Goal: Task Accomplishment & Management: Manage account settings

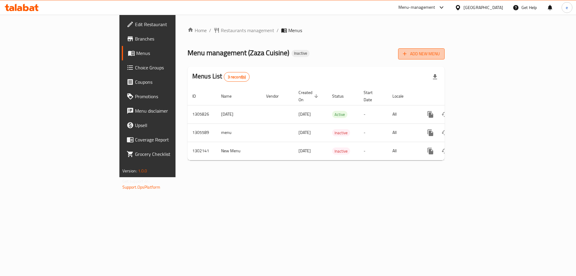
click at [440, 54] on span "Add New Menu" at bounding box center [421, 54] width 37 height 8
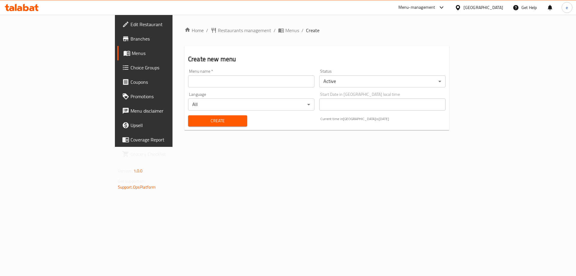
click at [188, 81] on input "text" at bounding box center [251, 81] width 126 height 12
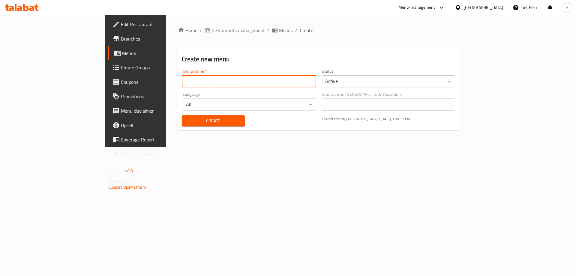
type input "Final Menu"
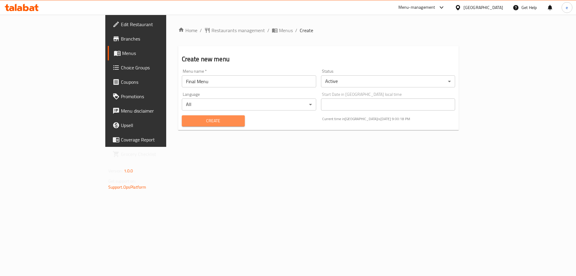
click at [187, 120] on span "Create" at bounding box center [213, 121] width 53 height 8
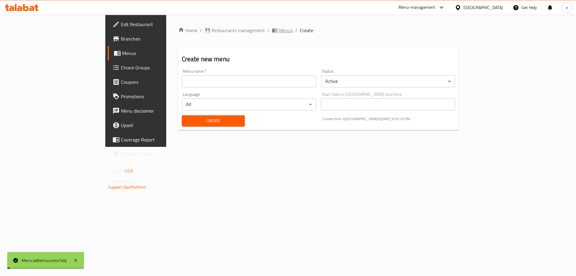
click at [279, 32] on span "Menus" at bounding box center [286, 30] width 14 height 7
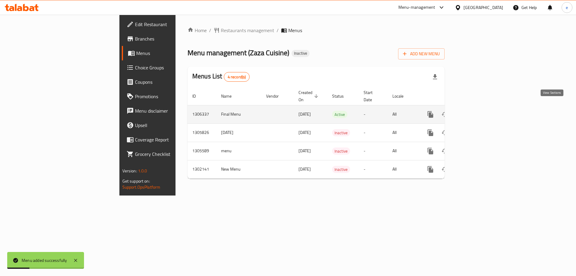
click at [481, 108] on link "enhanced table" at bounding box center [474, 114] width 14 height 14
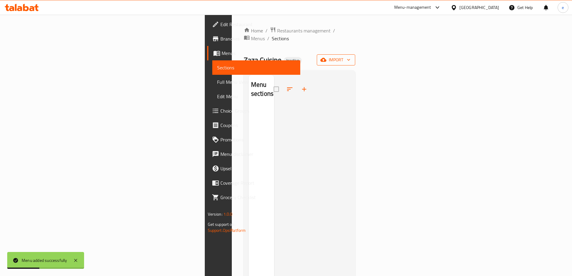
click at [355, 56] on button "import" at bounding box center [336, 59] width 38 height 11
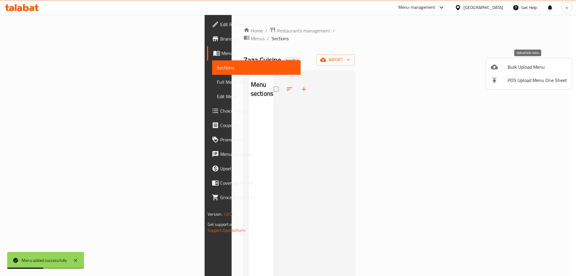
click at [509, 71] on span "Bulk Upload Menu" at bounding box center [537, 66] width 59 height 7
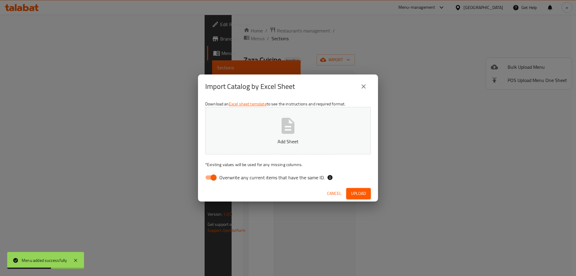
click at [212, 175] on input "Overwrite any current items that have the same ID." at bounding box center [214, 177] width 34 height 11
checkbox input "false"
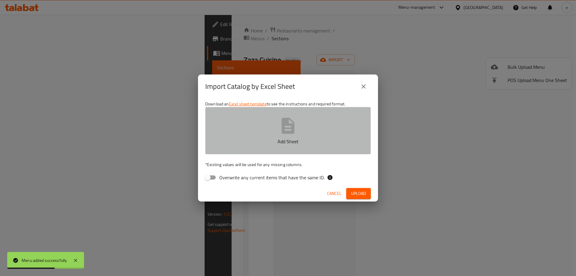
click at [330, 126] on button "Add Sheet" at bounding box center [288, 130] width 166 height 47
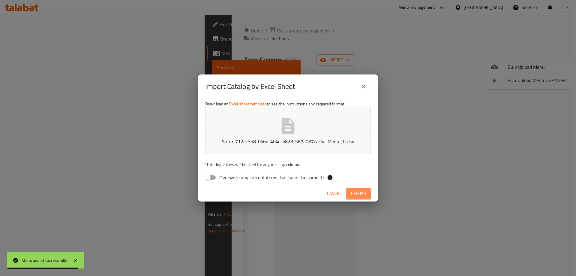
click at [357, 191] on span "Upload" at bounding box center [358, 194] width 15 height 8
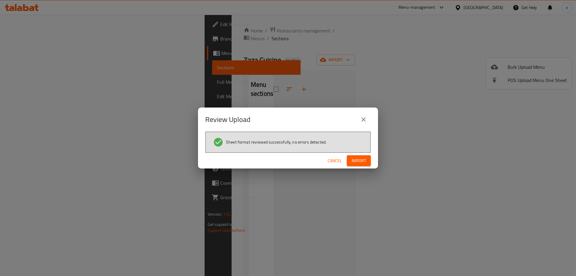
click at [359, 160] on span "Import" at bounding box center [359, 161] width 14 height 8
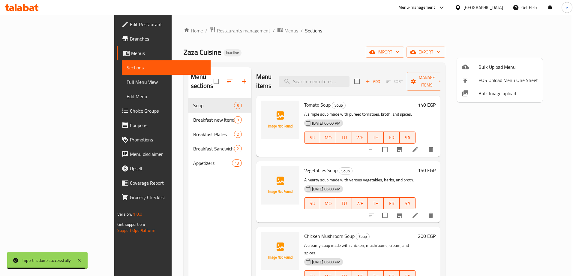
click at [53, 79] on div at bounding box center [288, 138] width 576 height 276
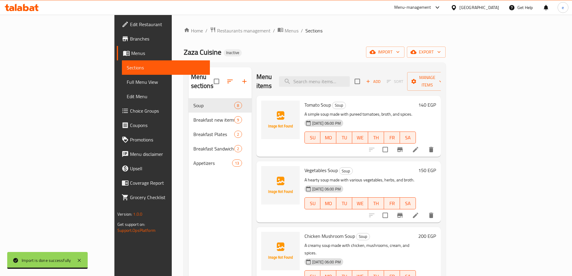
click at [127, 79] on span "Full Menu View" at bounding box center [166, 81] width 78 height 7
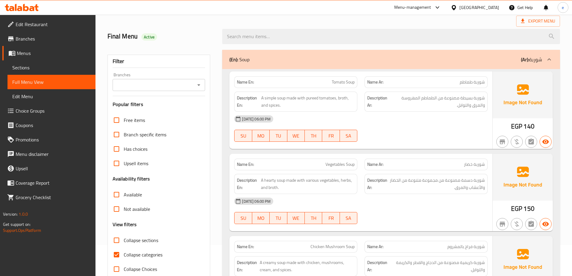
scroll to position [60, 0]
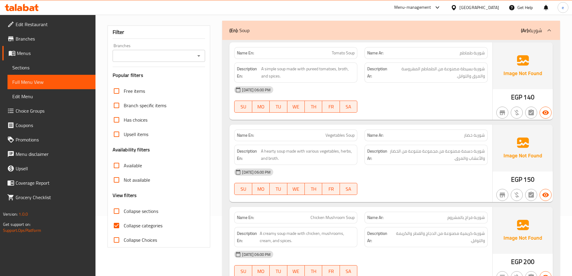
click at [119, 224] on input "Collapse categories" at bounding box center [116, 225] width 14 height 14
checkbox input "false"
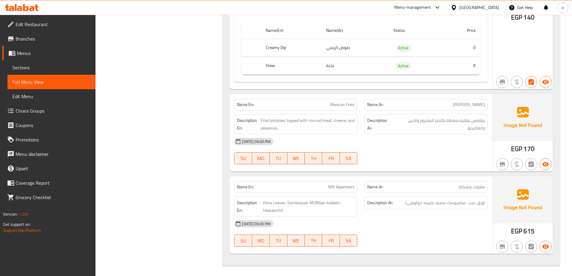
scroll to position [2971, 0]
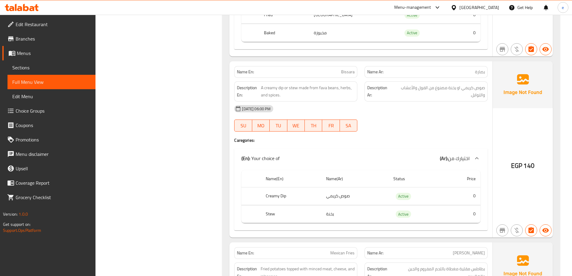
click at [351, 72] on span "Bissara" at bounding box center [348, 72] width 14 height 6
copy span "Bissara"
click at [20, 64] on span "Sections" at bounding box center [51, 67] width 78 height 7
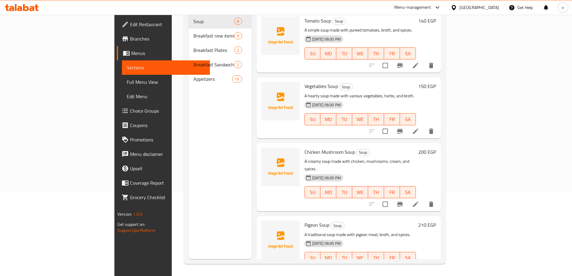
scroll to position [84, 0]
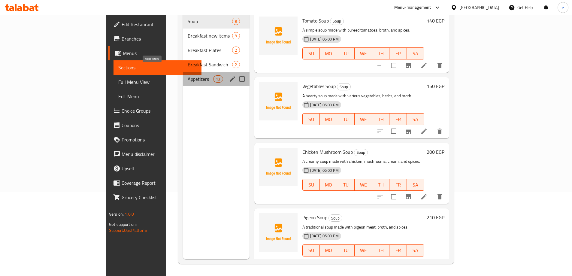
click at [188, 75] on span "Appetizers" at bounding box center [201, 78] width 26 height 7
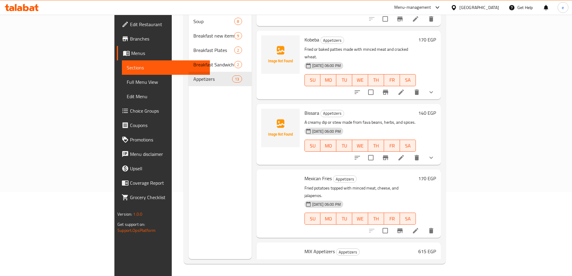
scroll to position [592, 0]
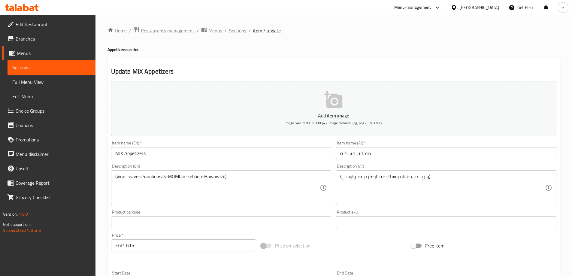
click at [233, 30] on span "Sections" at bounding box center [237, 30] width 17 height 7
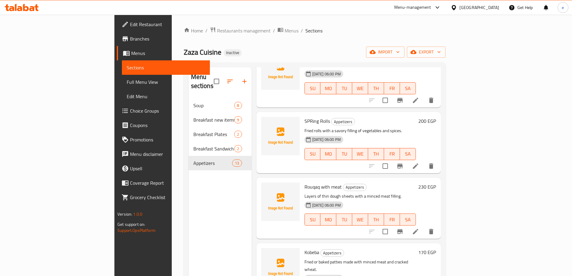
scroll to position [592, 0]
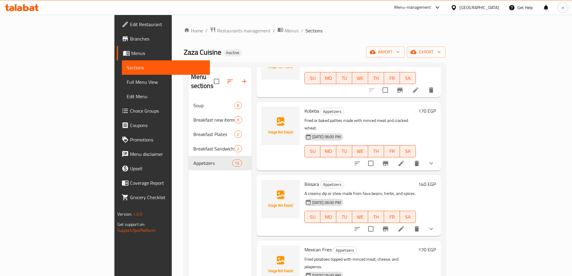
click at [188, 158] on div "Appetizers 13" at bounding box center [219, 163] width 63 height 14
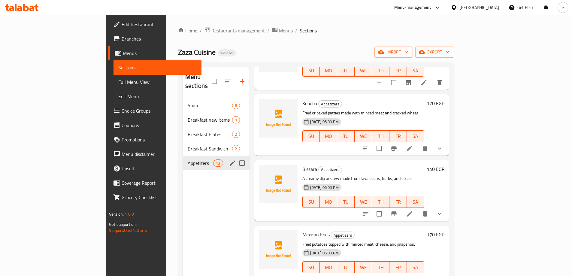
click at [183, 158] on div "Appetizers 13" at bounding box center [216, 163] width 67 height 14
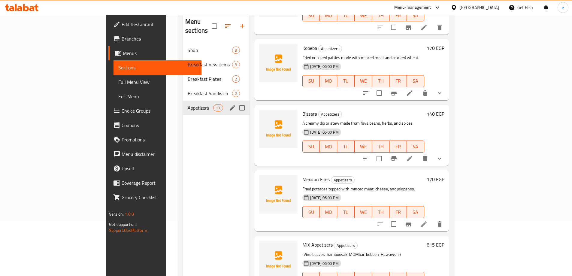
scroll to position [84, 0]
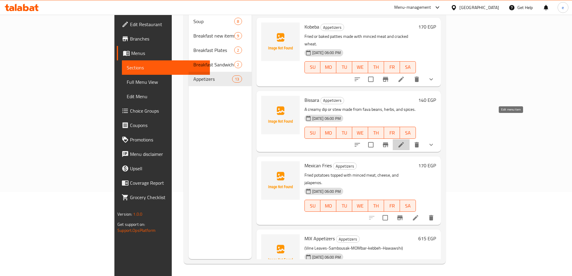
click at [404, 142] on icon at bounding box center [400, 144] width 5 height 5
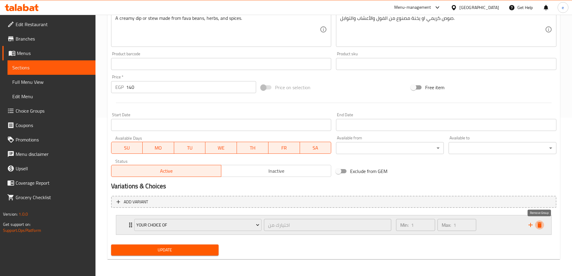
click at [539, 225] on icon "delete" at bounding box center [539, 224] width 4 height 5
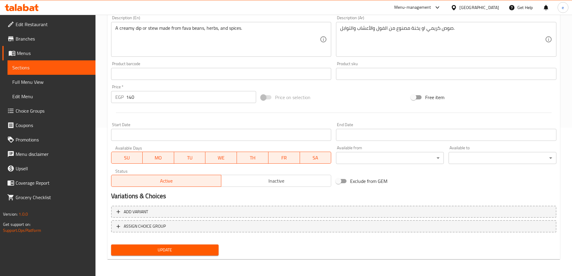
click at [182, 250] on span "Update" at bounding box center [165, 250] width 98 height 8
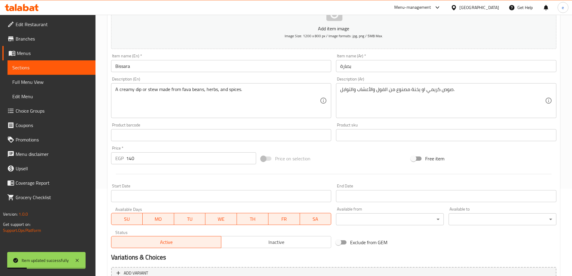
scroll to position [0, 0]
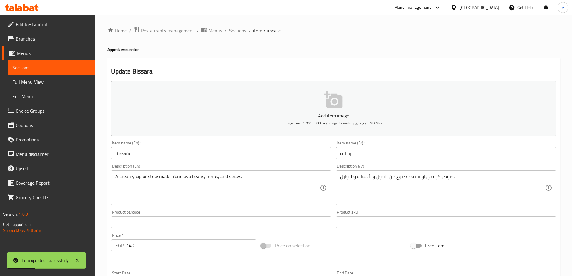
click at [233, 33] on span "Sections" at bounding box center [237, 30] width 17 height 7
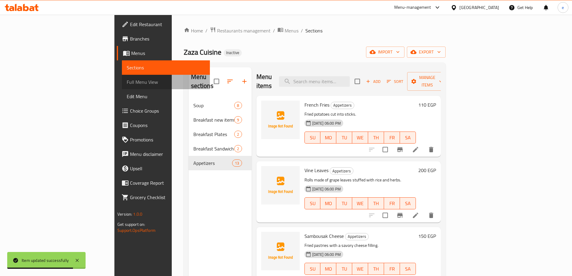
click at [122, 88] on link "Full Menu View" at bounding box center [166, 82] width 88 height 14
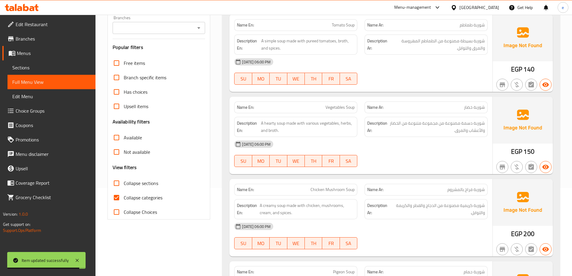
scroll to position [90, 0]
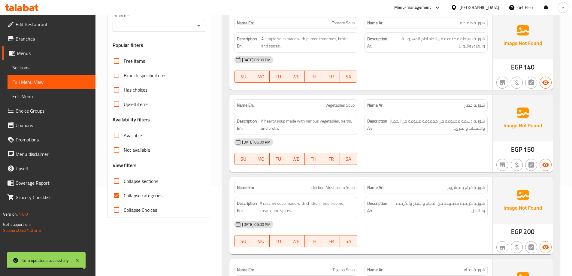
click at [118, 196] on input "Collapse categories" at bounding box center [116, 195] width 14 height 14
checkbox input "false"
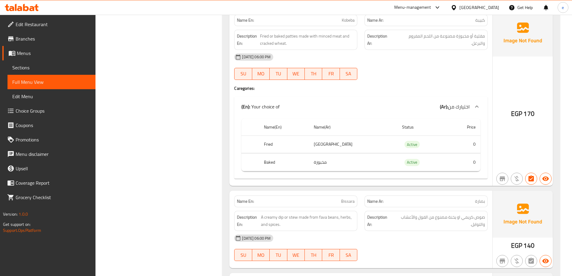
scroll to position [2813, 0]
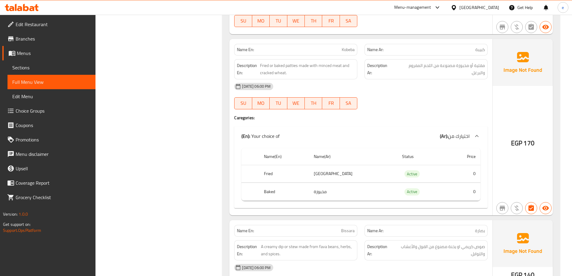
click at [344, 50] on span "Kobeba" at bounding box center [348, 50] width 13 height 6
copy span "Kobeba"
click at [54, 73] on link "Sections" at bounding box center [52, 67] width 88 height 14
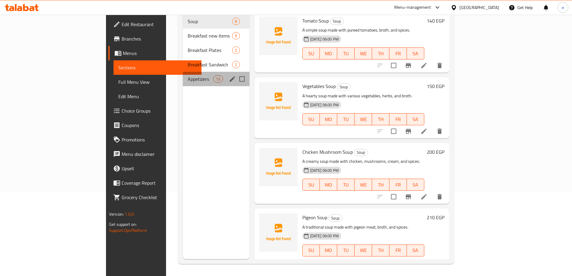
click at [183, 75] on div "Appetizers 13" at bounding box center [216, 79] width 67 height 14
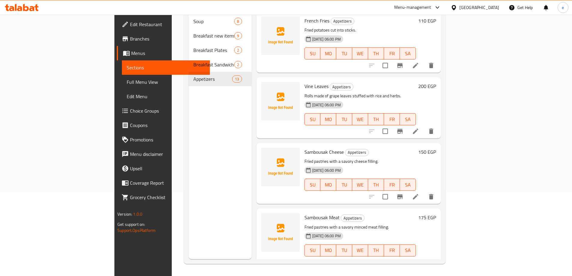
scroll to position [481, 0]
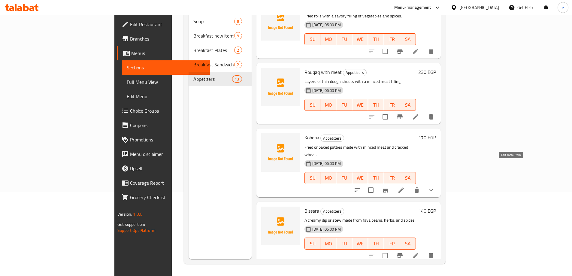
click at [404, 187] on icon at bounding box center [400, 189] width 5 height 5
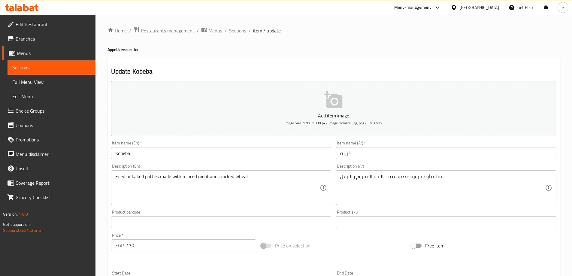
click at [408, 184] on textarea "مقلية أو مخبوزة مصنوعة من اللحم المفروم والبرغل." at bounding box center [442, 187] width 205 height 29
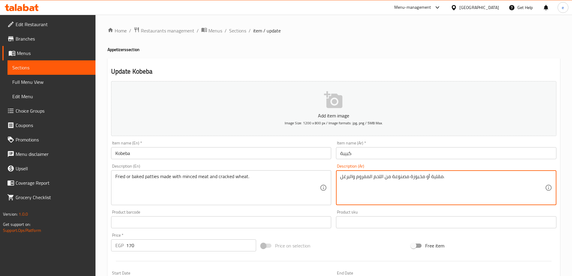
click at [408, 184] on textarea "مقلية أو مخبوزة مصنوعة من اللحم المفروم والبرغل." at bounding box center [442, 187] width 205 height 29
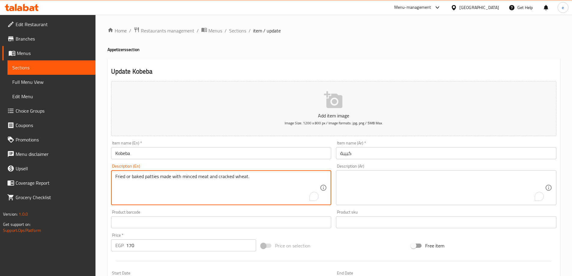
click at [285, 179] on textarea "Fried or baked patties made with minced meat and cracked wheat." at bounding box center [217, 187] width 205 height 29
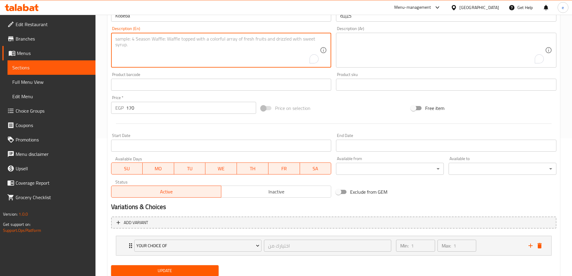
scroll to position [158, 0]
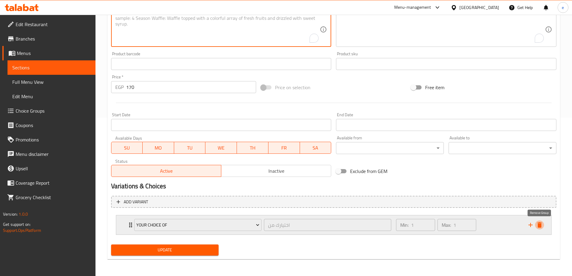
click at [540, 225] on icon "delete" at bounding box center [539, 224] width 4 height 5
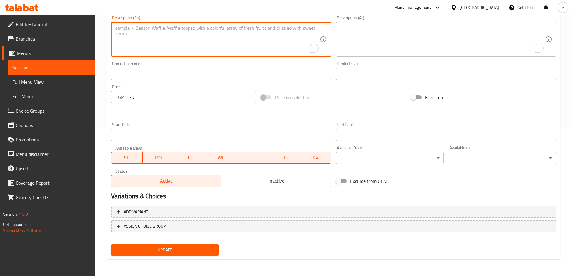
click at [154, 251] on span "Update" at bounding box center [165, 250] width 98 height 8
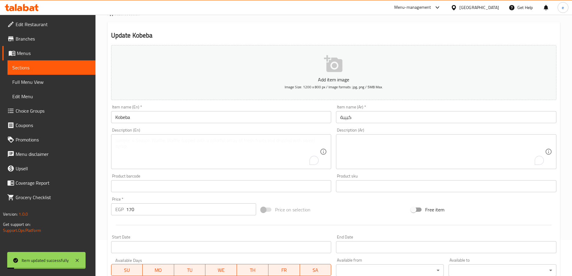
scroll to position [0, 0]
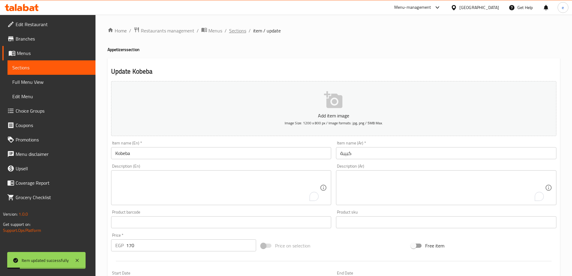
click at [240, 32] on span "Sections" at bounding box center [237, 30] width 17 height 7
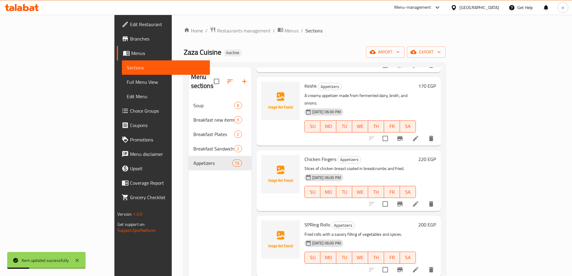
scroll to position [390, 0]
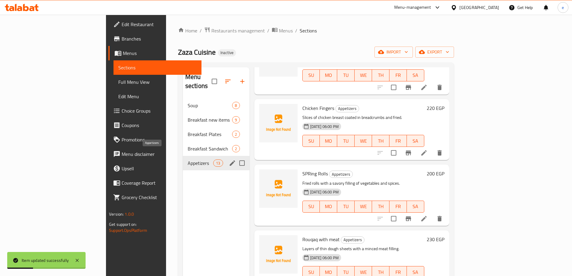
click at [188, 159] on span "Appetizers" at bounding box center [201, 162] width 26 height 7
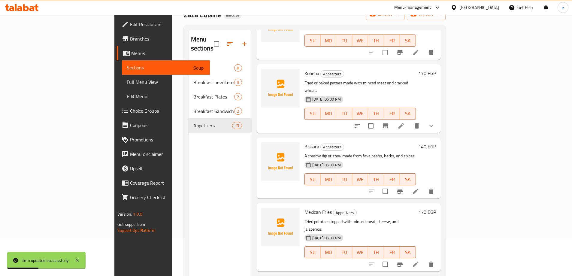
scroll to position [84, 0]
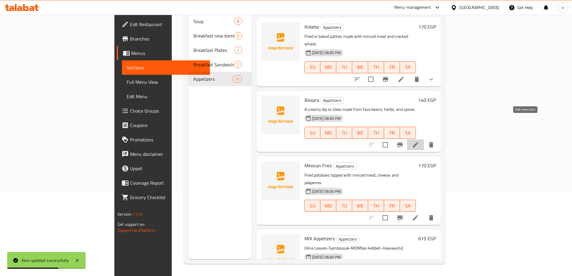
click at [418, 142] on icon at bounding box center [415, 144] width 5 height 5
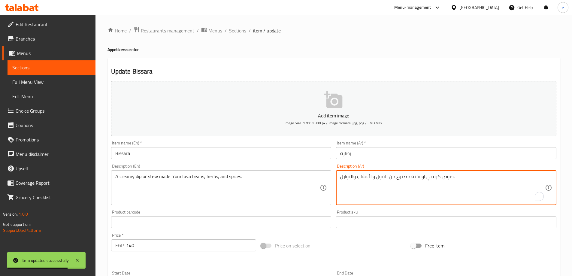
click at [403, 179] on textarea "صوص كريمي او يخنة مصنوع من الفول والأعشاب والتوابل." at bounding box center [442, 187] width 205 height 29
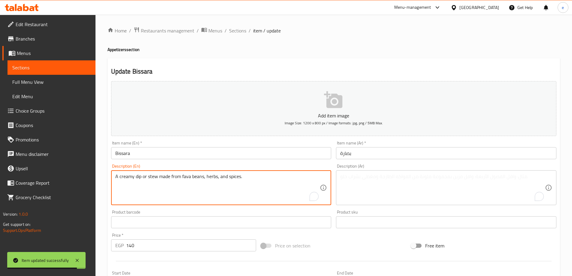
click at [210, 180] on textarea "A creamy dip or stew made from fava beans, herbs, and spices." at bounding box center [217, 187] width 205 height 29
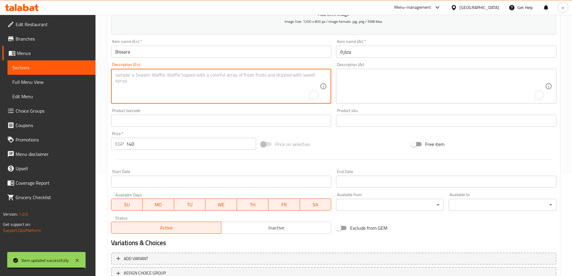
scroll to position [148, 0]
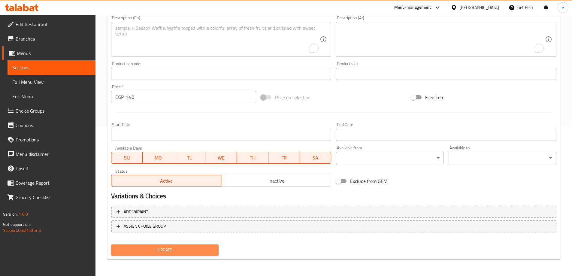
click at [195, 250] on span "Update" at bounding box center [165, 250] width 98 height 8
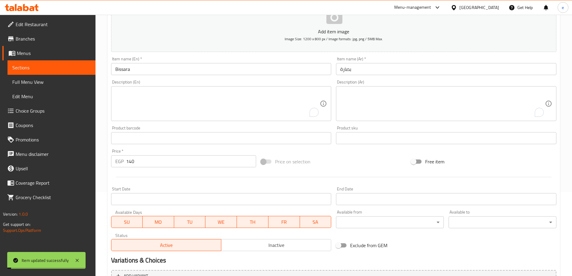
scroll to position [0, 0]
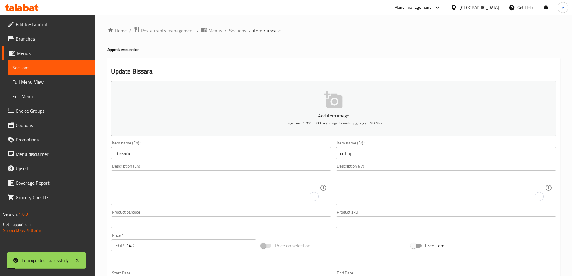
click at [232, 32] on span "Sections" at bounding box center [237, 30] width 17 height 7
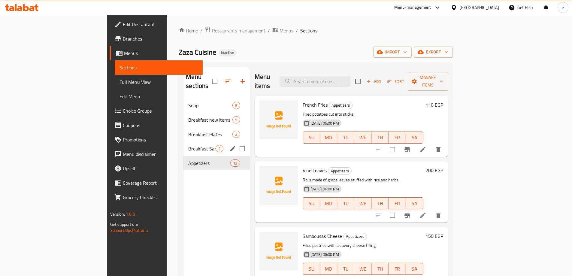
click at [188, 145] on span "Breakfast Sandwich" at bounding box center [201, 148] width 27 height 7
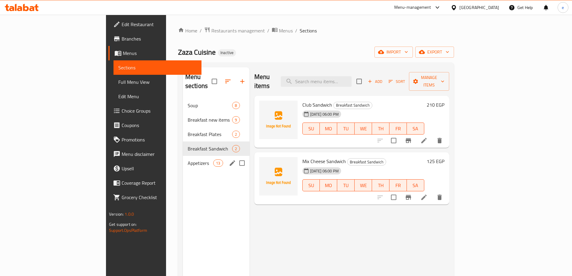
click at [188, 159] on span "Appetizers" at bounding box center [201, 162] width 26 height 7
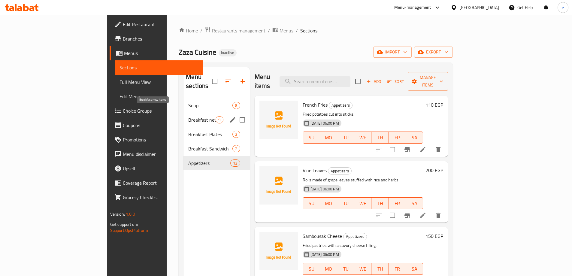
click at [188, 116] on span "Breakfast new items" at bounding box center [201, 119] width 27 height 7
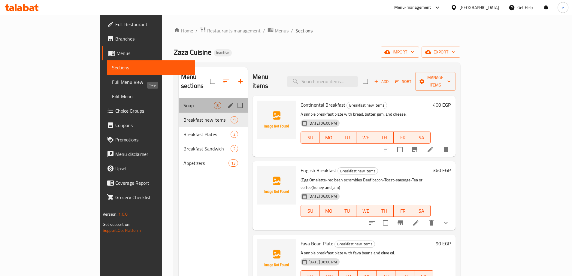
click at [183, 102] on span "Soup" at bounding box center [198, 105] width 30 height 7
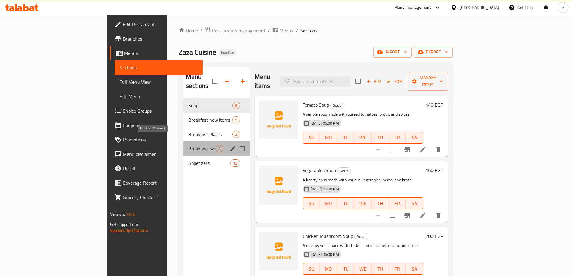
click at [188, 145] on span "Breakfast Sandwich" at bounding box center [201, 148] width 27 height 7
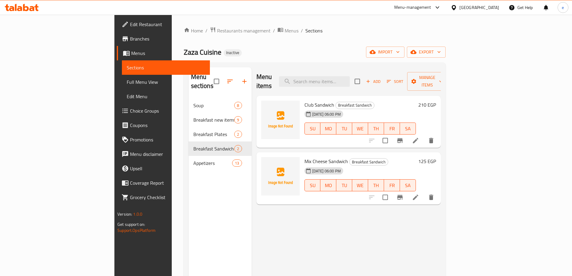
click at [127, 81] on span "Full Menu View" at bounding box center [166, 81] width 78 height 7
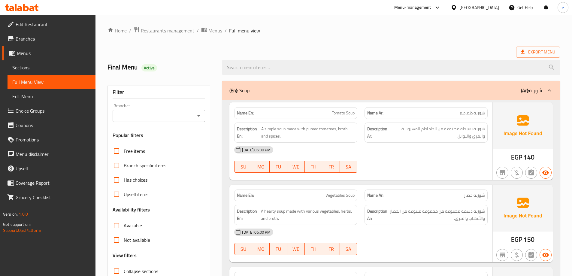
scroll to position [1546, 0]
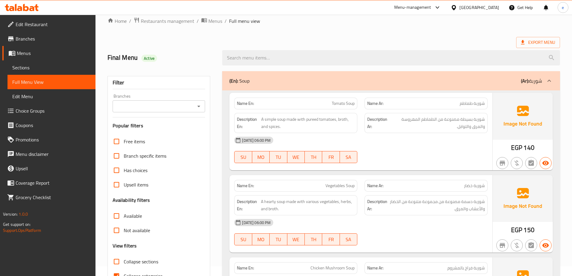
scroll to position [0, 0]
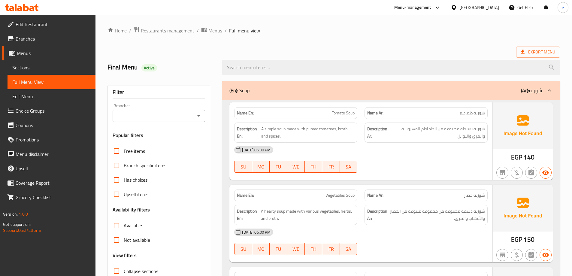
click at [452, 160] on div "[DATE] 06:00 PM SU MO TU WE TH FR SA" at bounding box center [360, 160] width 260 height 34
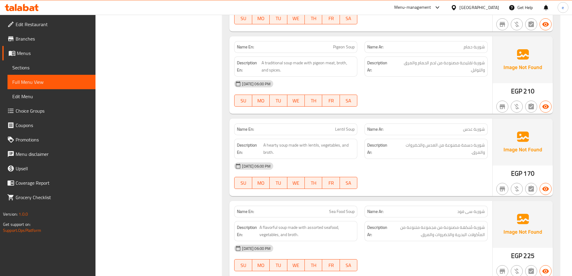
scroll to position [180, 0]
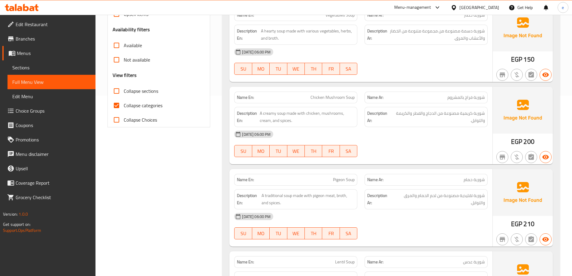
click at [111, 103] on input "Collapse categories" at bounding box center [116, 105] width 14 height 14
checkbox input "false"
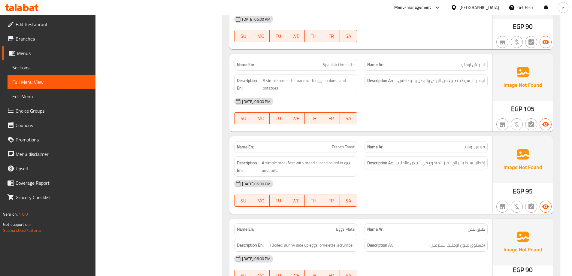
scroll to position [1260, 0]
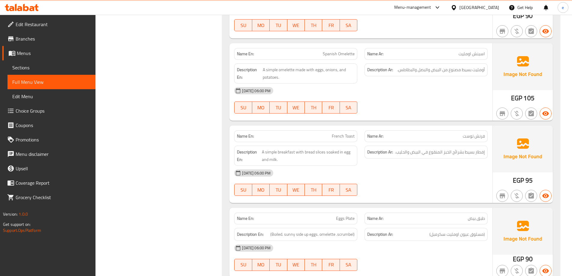
copy span "Eggs Plate"
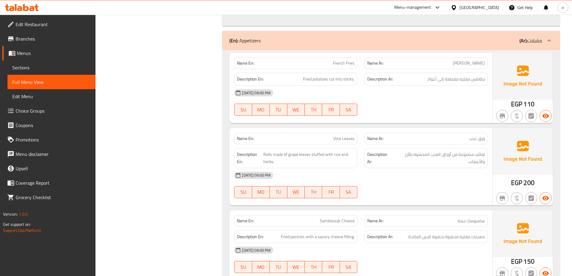
scroll to position [2101, 0]
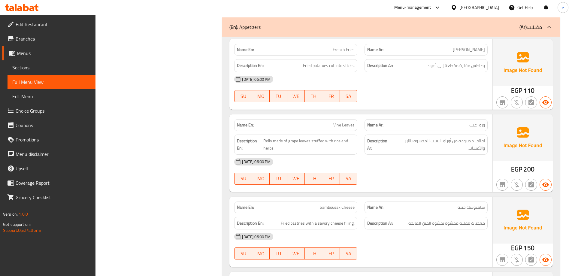
copy span "French Fries"
click at [22, 66] on span "Sections" at bounding box center [51, 67] width 78 height 7
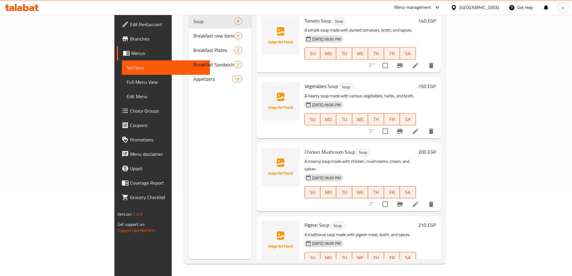
scroll to position [84, 0]
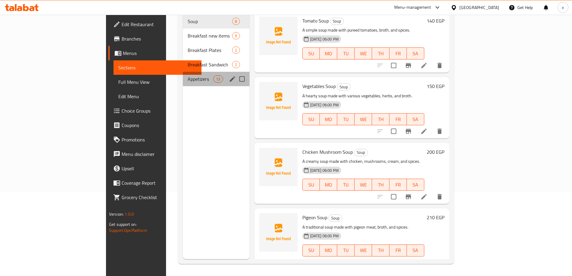
click at [188, 75] on span "Appetizers" at bounding box center [201, 78] width 26 height 7
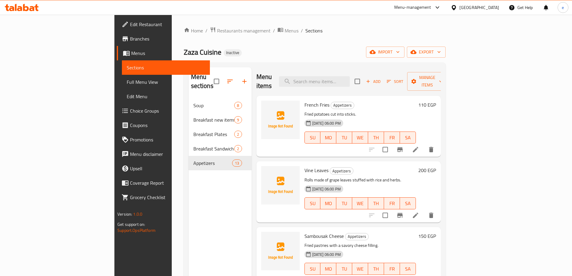
click at [424, 144] on li at bounding box center [415, 149] width 17 height 11
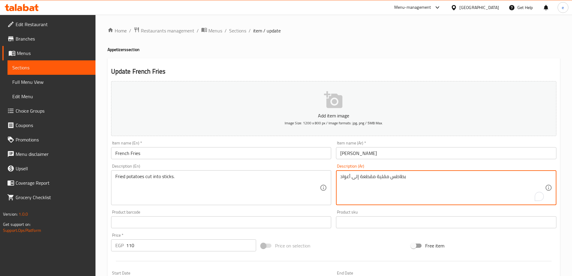
click at [344, 175] on textarea "بطاطس مقلية مقطعة إلى أعواد" at bounding box center [442, 187] width 205 height 29
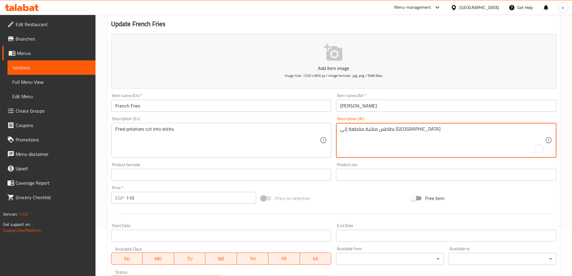
scroll to position [148, 0]
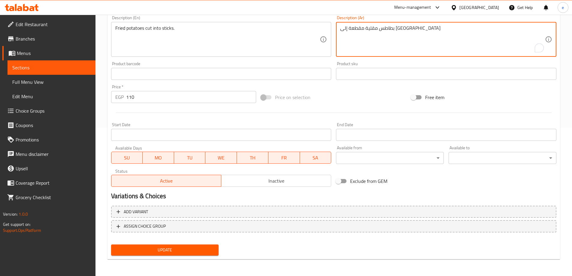
type textarea "بطاطس مقلية مقطعة إلى [GEOGRAPHIC_DATA]"
click at [199, 248] on span "Update" at bounding box center [165, 250] width 98 height 8
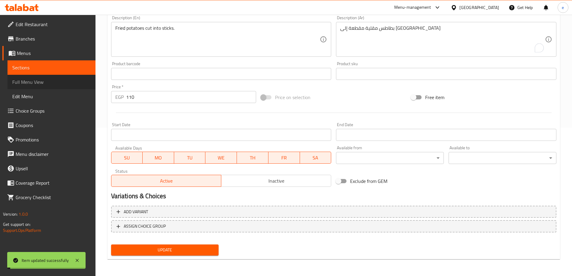
click at [42, 79] on span "Full Menu View" at bounding box center [51, 81] width 78 height 7
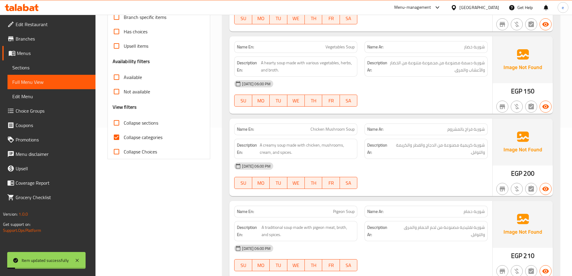
click at [137, 135] on span "Collapse categories" at bounding box center [143, 137] width 39 height 7
click at [124, 135] on input "Collapse categories" at bounding box center [116, 137] width 14 height 14
checkbox input "false"
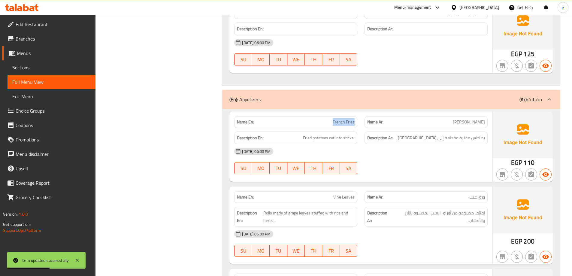
scroll to position [2042, 0]
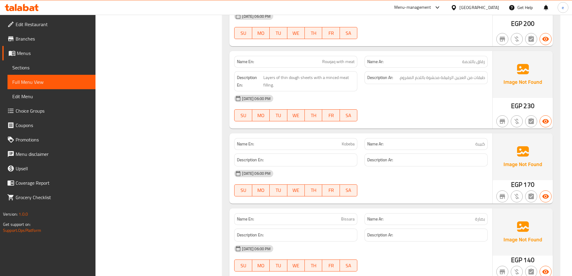
scroll to position [2732, 0]
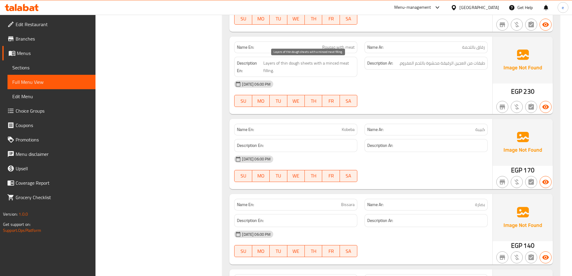
click at [297, 62] on span "Layers of thin dough sheets with a minced meat filling." at bounding box center [308, 66] width 91 height 15
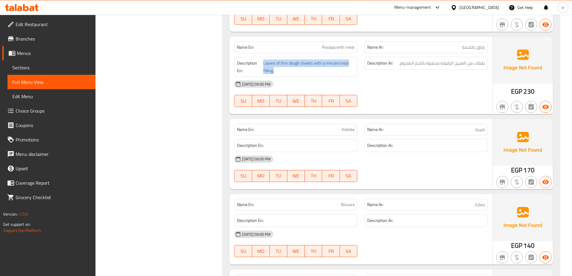
copy span "Layers of thin dough sheets with a minced meat filling."
click at [307, 64] on span "Layers of thin dough sheets with a minced meat filling." at bounding box center [308, 66] width 91 height 15
drag, startPoint x: 300, startPoint y: 65, endPoint x: 325, endPoint y: 65, distance: 25.8
click at [325, 65] on span "Layers of thin dough sheets with a minced meat filling." at bounding box center [308, 66] width 91 height 15
copy span "sheets with a"
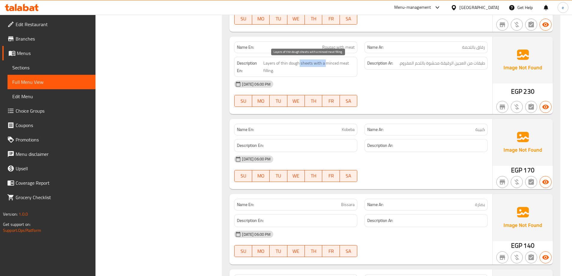
click at [302, 64] on span "Layers of thin dough sheets with a minced meat filling." at bounding box center [308, 66] width 91 height 15
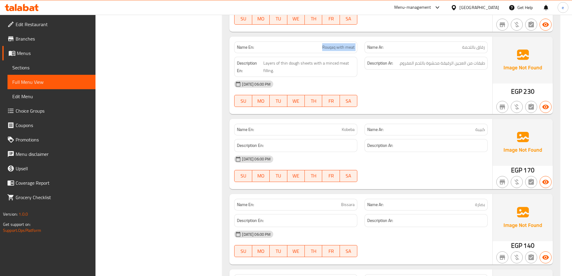
drag, startPoint x: 326, startPoint y: 48, endPoint x: 317, endPoint y: 49, distance: 9.1
copy span "Rouqaq with meat"
click at [57, 67] on span "Sections" at bounding box center [51, 67] width 78 height 7
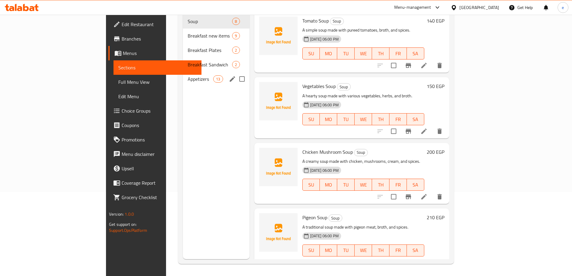
click at [183, 74] on div "Appetizers 13" at bounding box center [216, 79] width 67 height 14
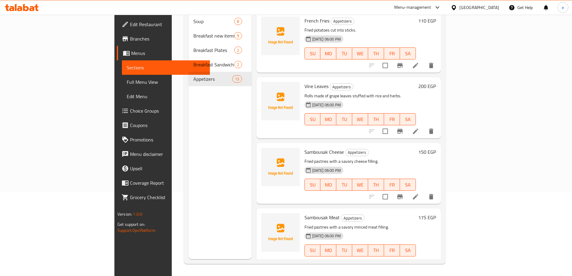
scroll to position [415, 0]
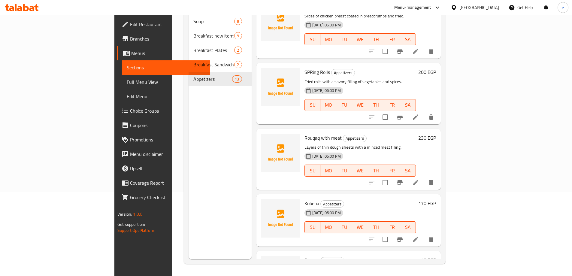
click at [419, 179] on icon at bounding box center [415, 182] width 7 height 7
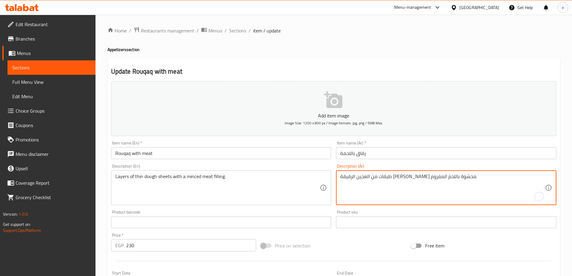
click at [379, 177] on textarea "طبقات من العجين الرقيقة [PERSON_NAME] محشوة باللحم المفروم." at bounding box center [442, 187] width 205 height 29
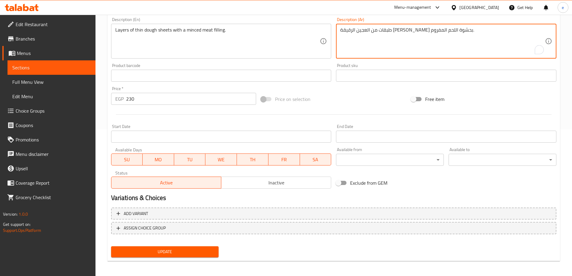
scroll to position [148, 0]
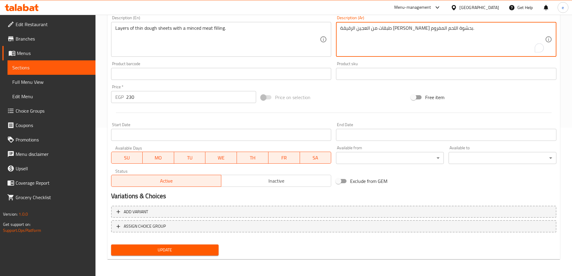
type textarea "طبقات من العجين الرقيقة [PERSON_NAME] بحشوة اللحم المفروم."
click at [216, 251] on button "Update" at bounding box center [165, 249] width 108 height 11
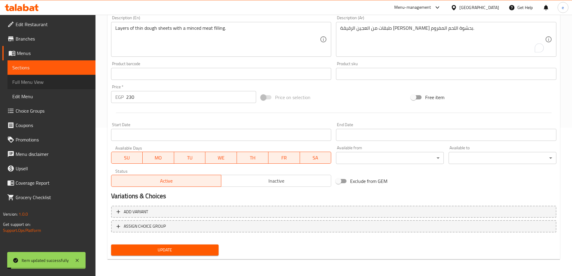
click at [60, 77] on link "Full Menu View" at bounding box center [52, 82] width 88 height 14
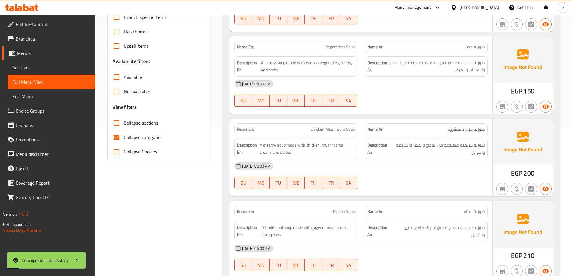
click at [126, 131] on label "Collapse categories" at bounding box center [135, 137] width 53 height 14
click at [124, 131] on input "Collapse categories" at bounding box center [116, 137] width 14 height 14
checkbox input "false"
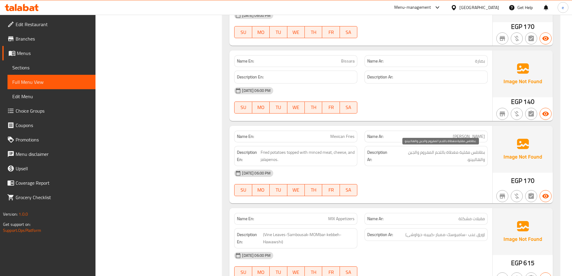
scroll to position [2908, 0]
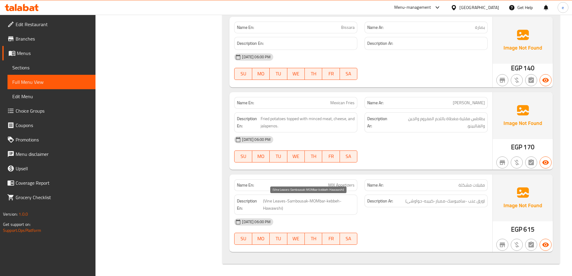
click at [345, 206] on span "(Vine Leaves-Sambousak-MOMbar-kebbeh-Hawawshi)" at bounding box center [309, 204] width 92 height 15
click at [387, 225] on div "[DATE] 06:00 PM" at bounding box center [360, 222] width 260 height 14
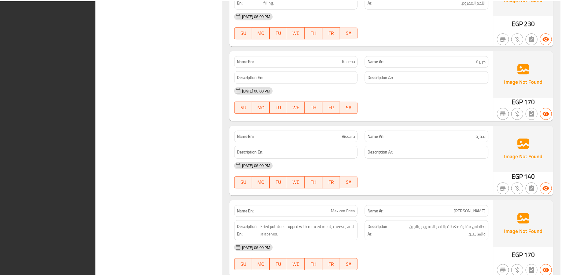
scroll to position [2909, 0]
